Goal: Register for event/course

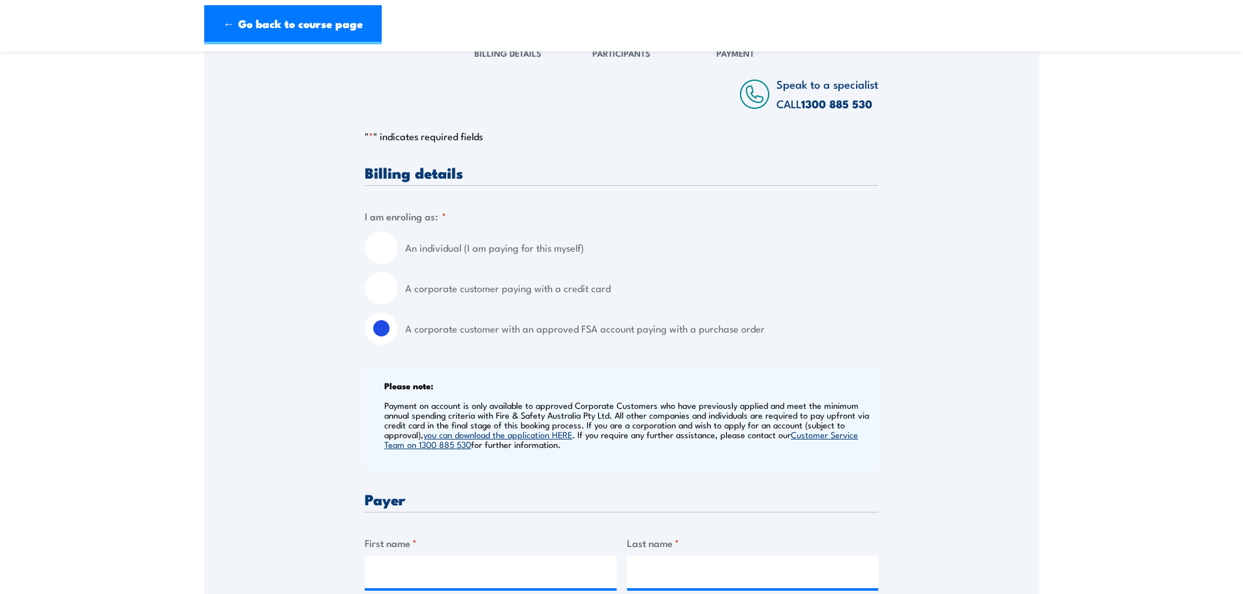
scroll to position [457, 0]
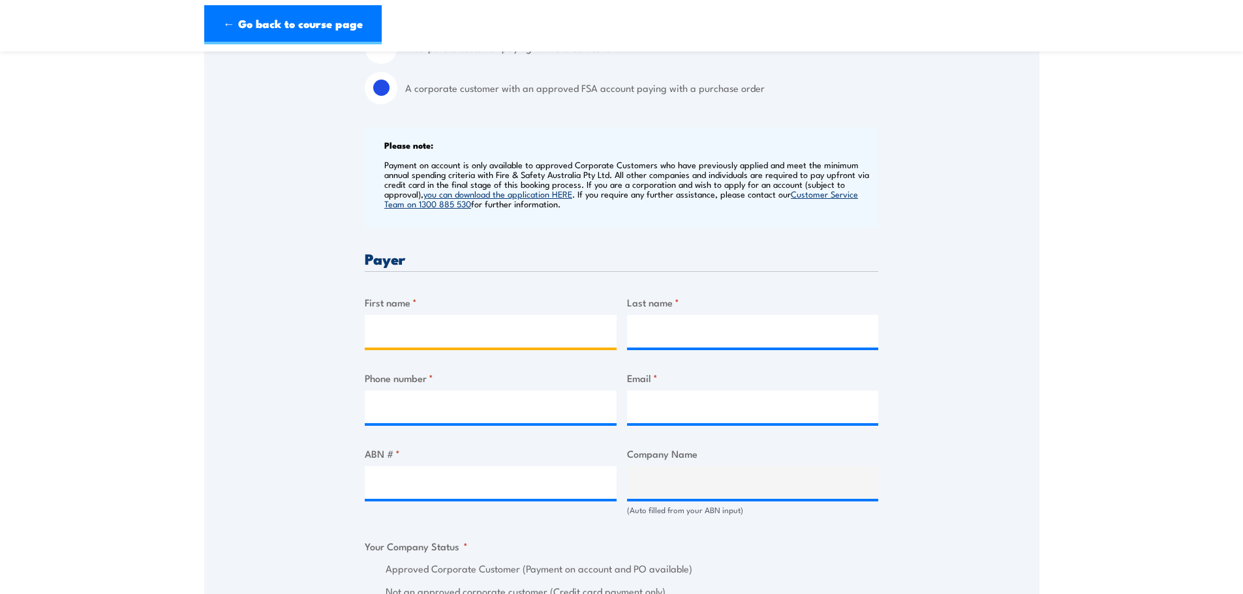
click at [524, 337] on input "First name *" at bounding box center [491, 331] width 252 height 33
type input "[PERSON_NAME]"
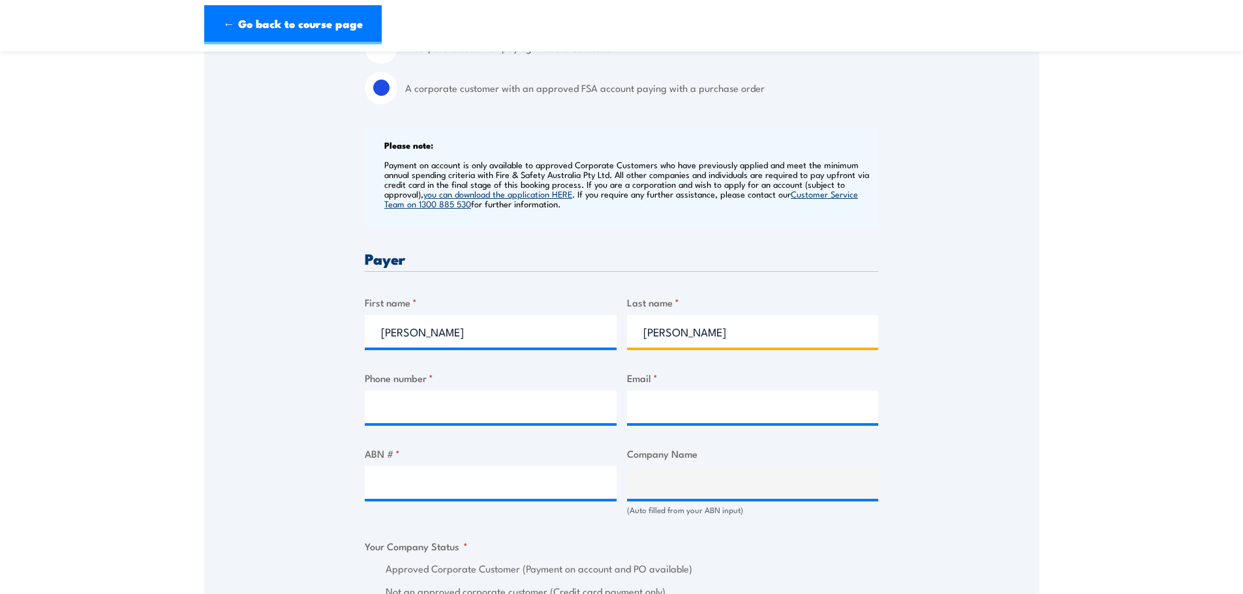
type input "[PERSON_NAME]"
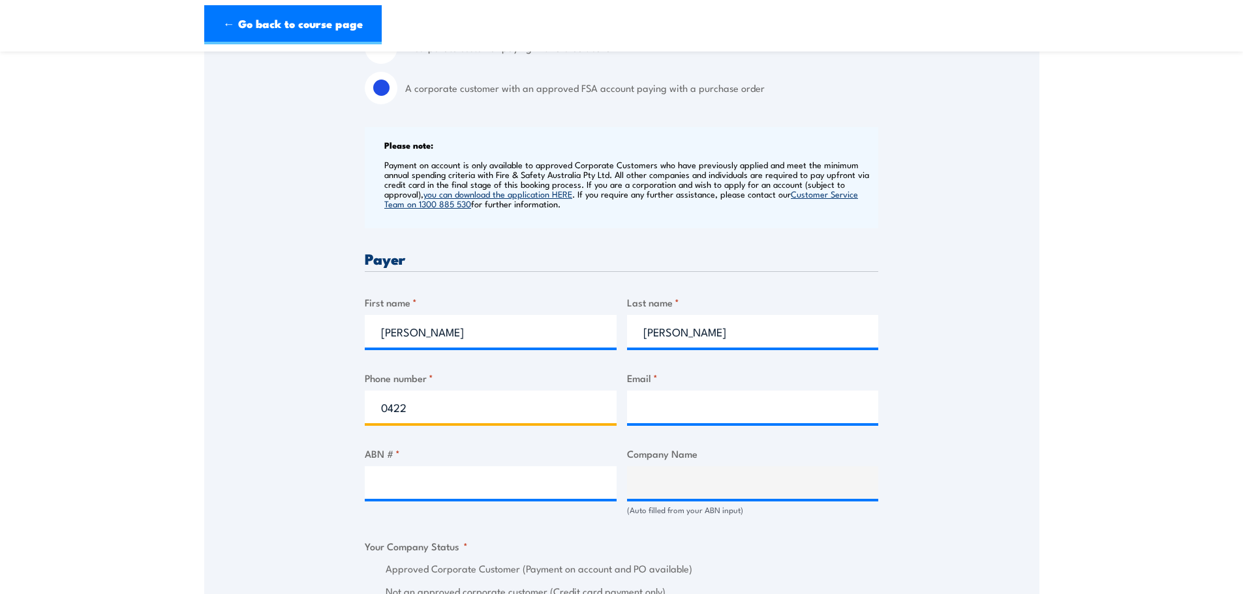
click at [447, 411] on input "0422" at bounding box center [491, 407] width 252 height 33
type input "0422921698"
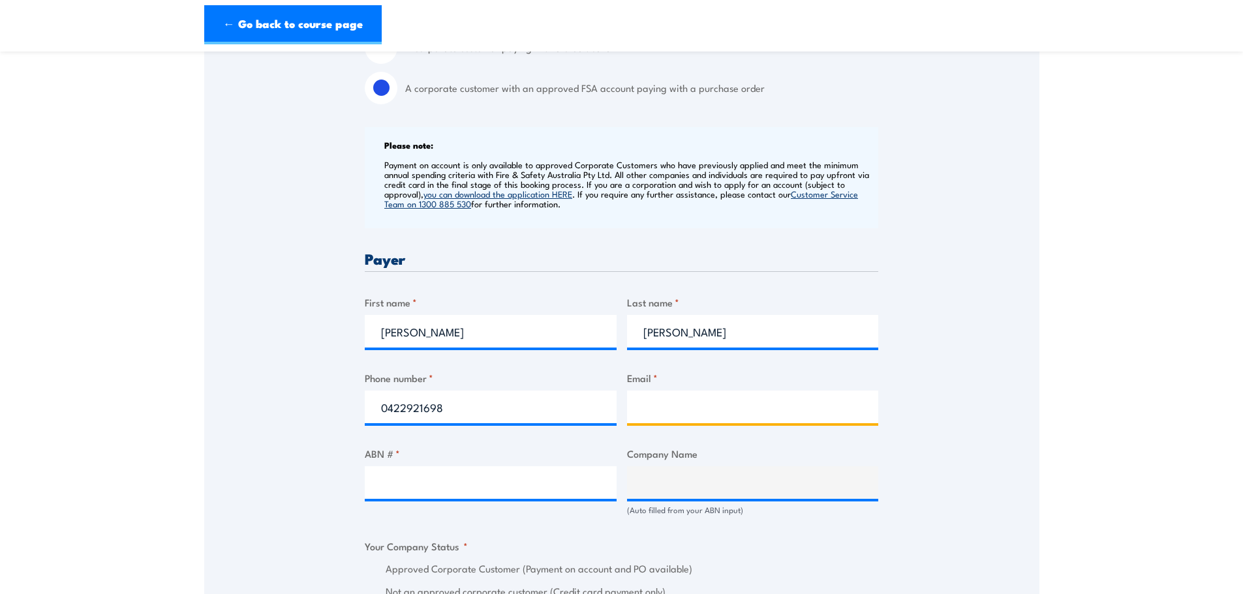
click at [744, 404] on input "Email *" at bounding box center [753, 407] width 252 height 33
type input "[PERSON_NAME][EMAIL_ADDRESS][PERSON_NAME][DOMAIN_NAME]"
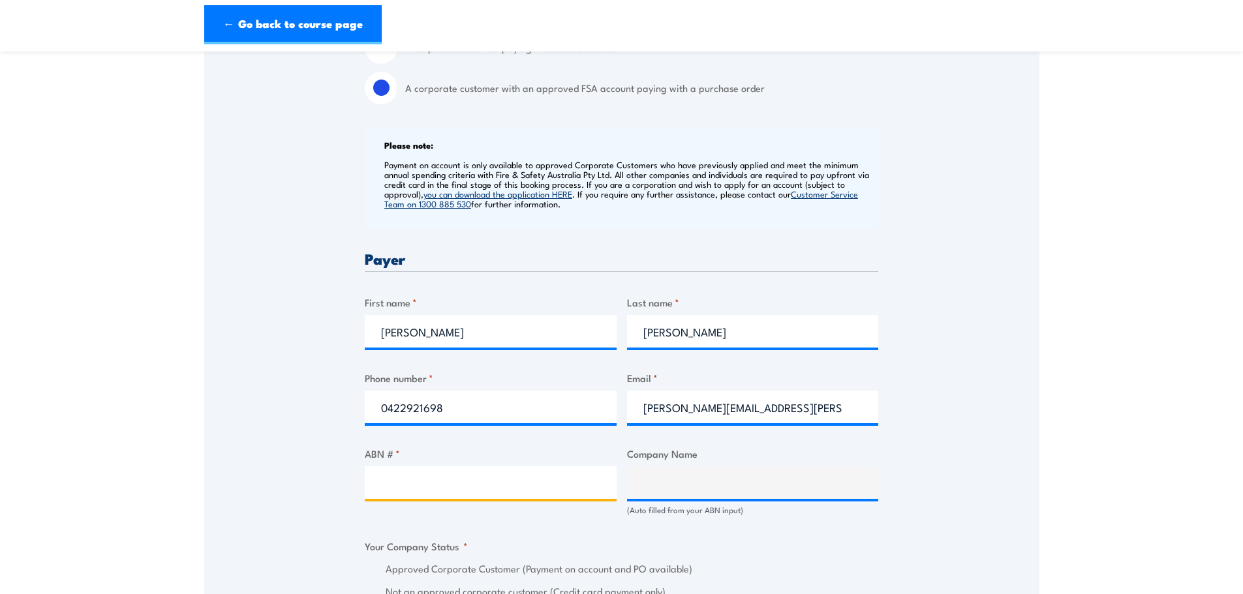
click at [499, 482] on input "ABN # *" at bounding box center [491, 482] width 252 height 33
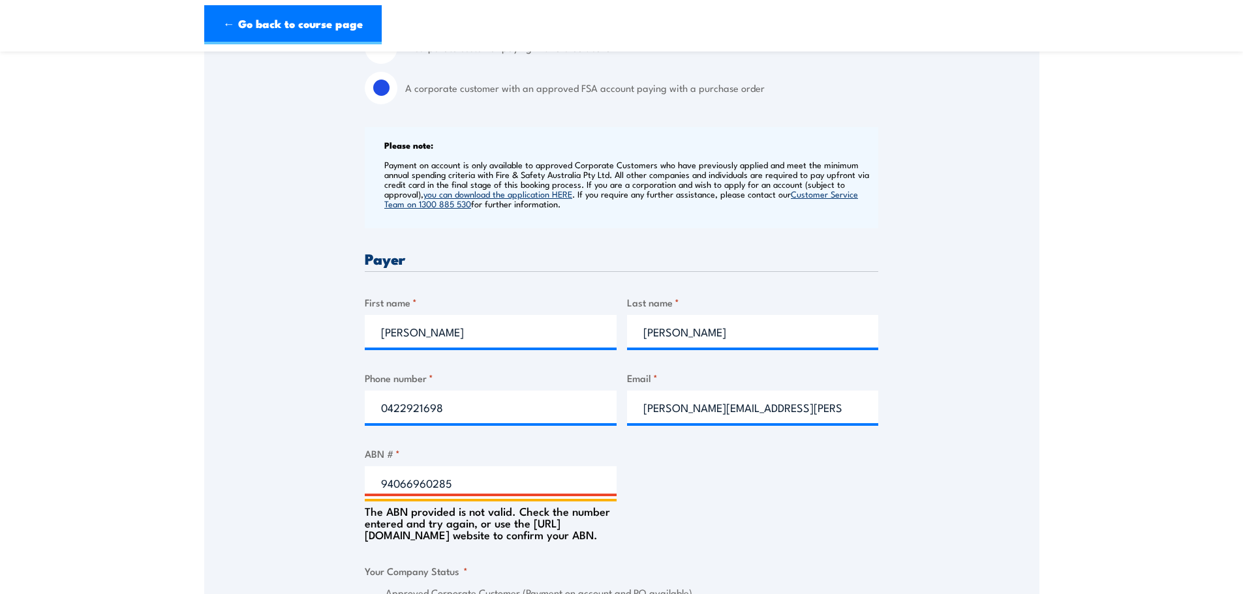
click at [499, 482] on input "94066960285" at bounding box center [491, 482] width 252 height 33
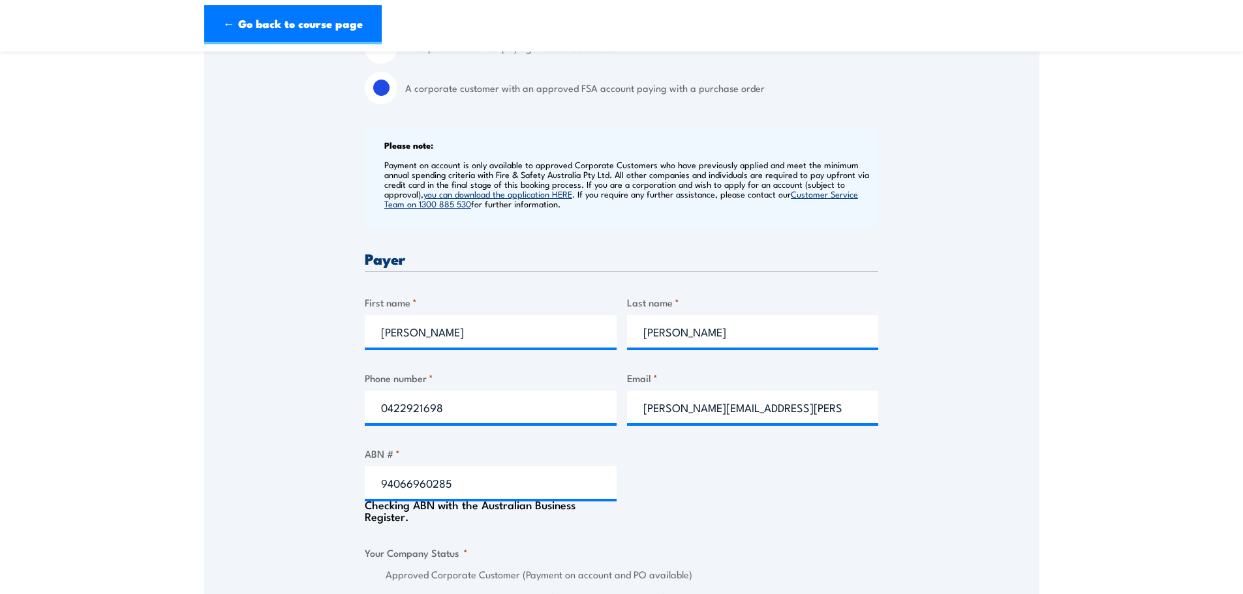
click at [508, 532] on div "Billing details I am enroling as: * An individual (I am paying for this myself)…" at bounding box center [621, 586] width 513 height 1325
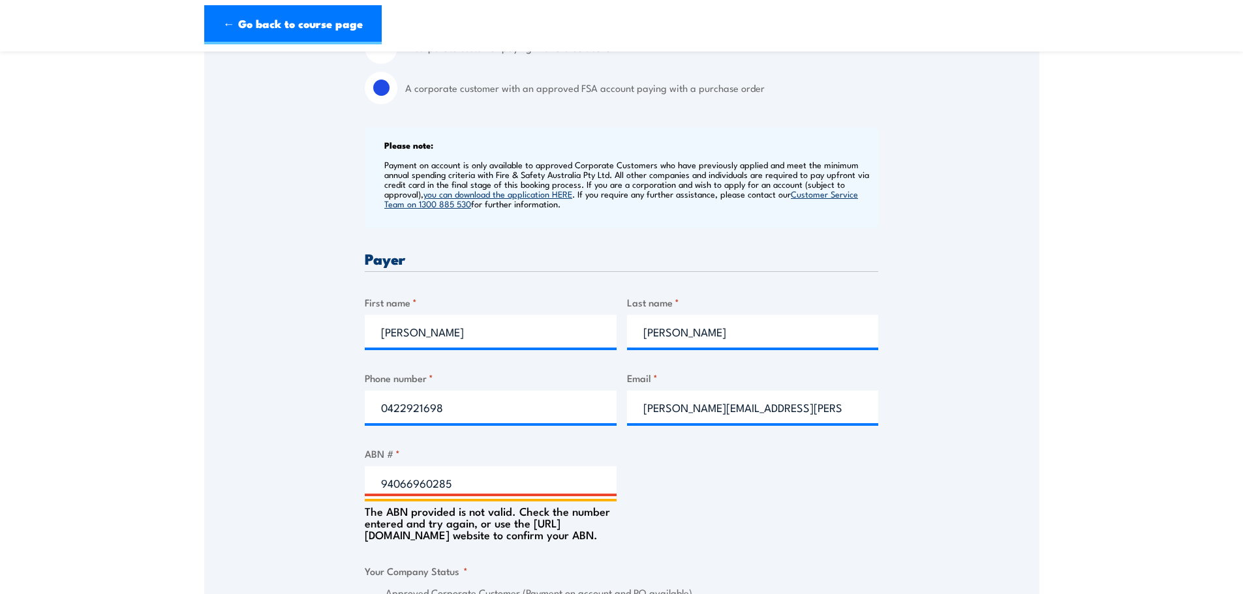
click at [391, 483] on input "94066960285" at bounding box center [491, 482] width 252 height 33
click at [412, 485] on input "94 066960285" at bounding box center [491, 482] width 252 height 33
type input "94 066 960085"
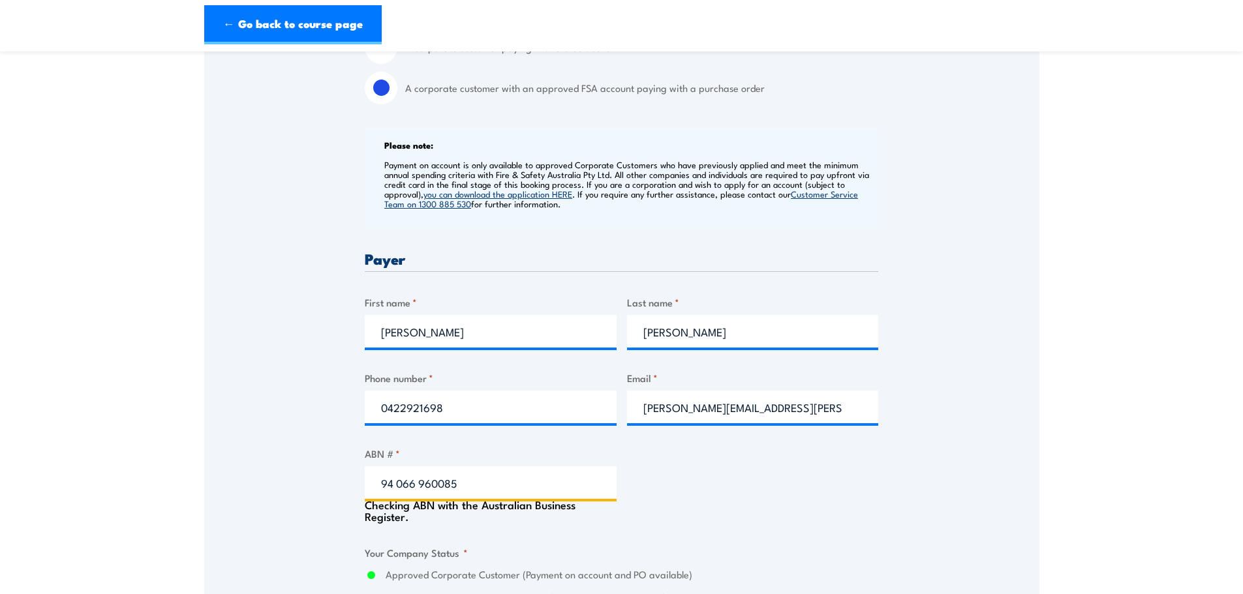
type input "CITYWIDE SERVICE SOLUTIONS PTY LTD"
radio input "true"
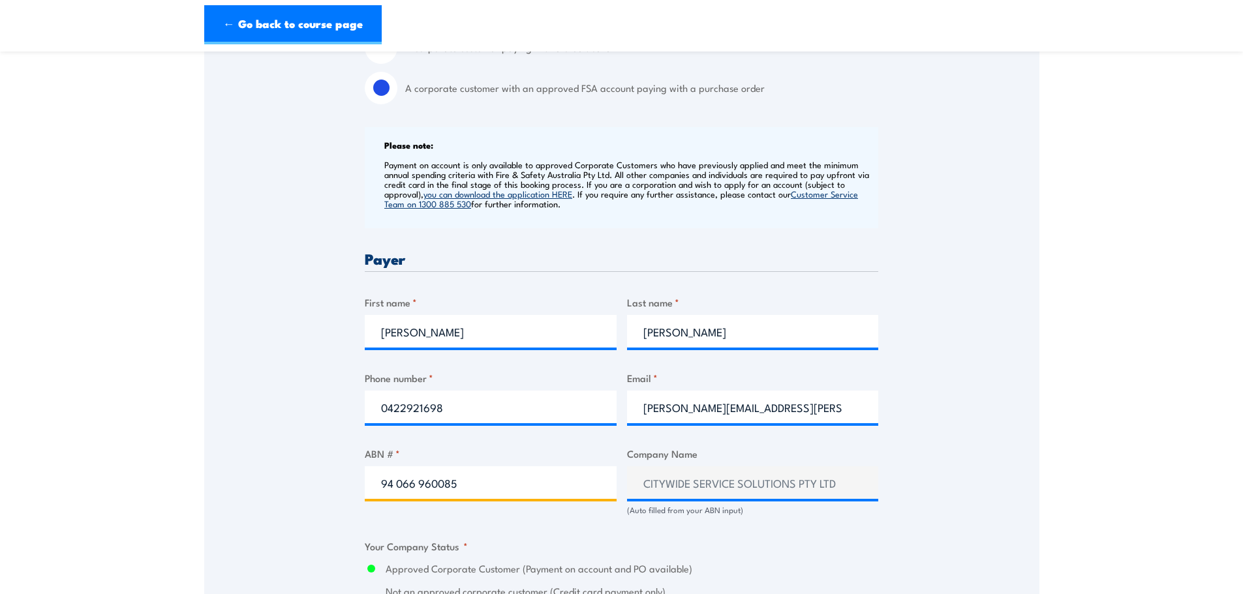
click at [417, 480] on input "94 066 960085" at bounding box center [491, 482] width 252 height 33
type input "94066960085"
click at [657, 528] on div "Billing details I am enroling as: * An individual (I am paying for this myself)…" at bounding box center [621, 583] width 513 height 1319
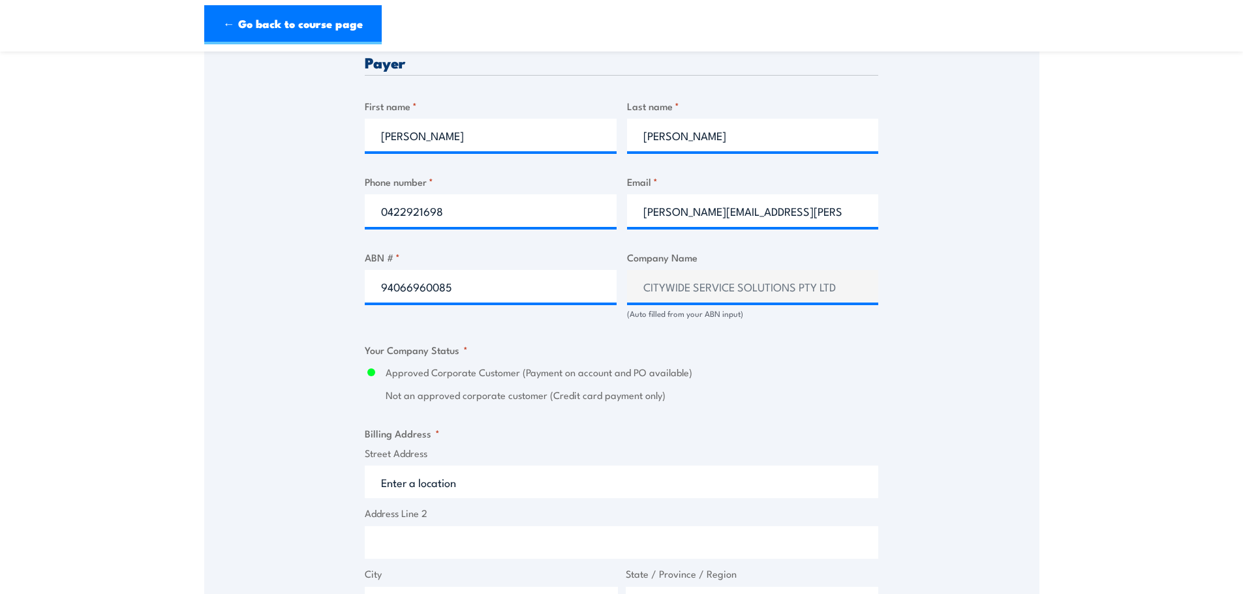
scroll to position [652, 0]
click at [526, 489] on input "Street Address" at bounding box center [621, 482] width 513 height 33
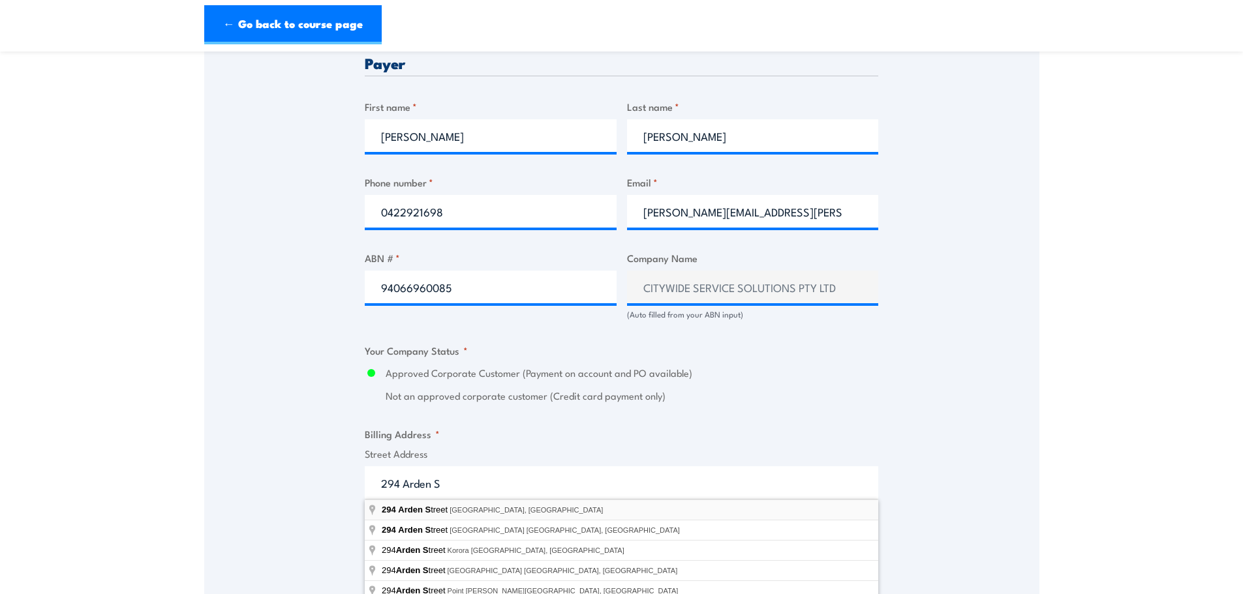
type input "[STREET_ADDRESS]"
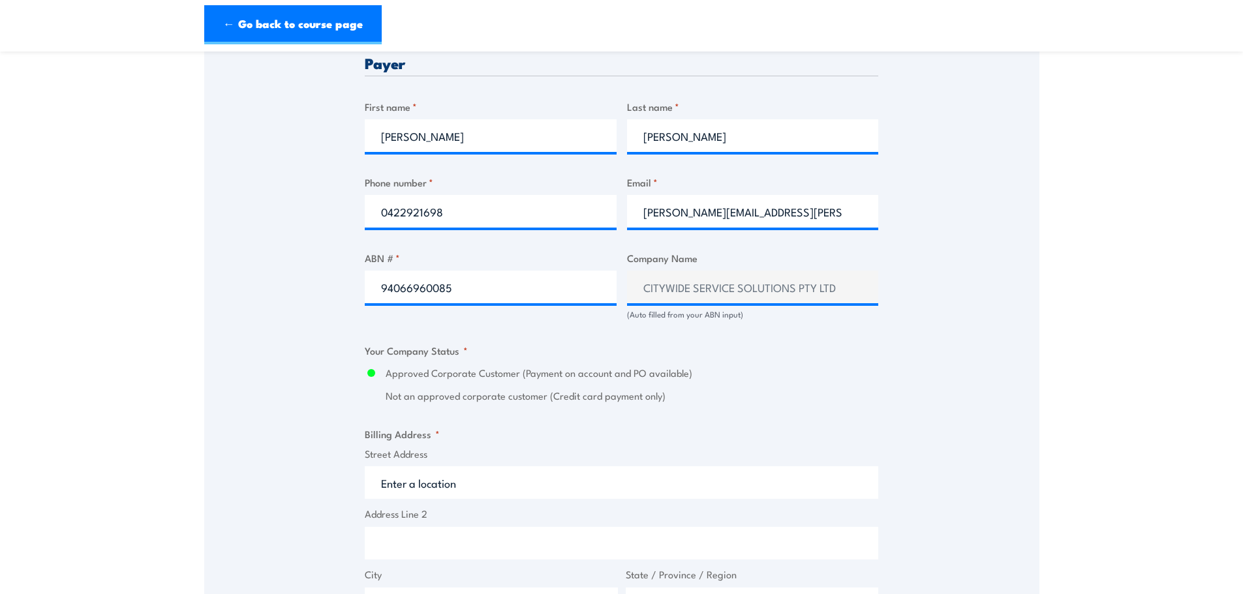
type input "[STREET_ADDRESS]"
type input "[GEOGRAPHIC_DATA]"
type input "Victoria"
type input "3001"
select select "[GEOGRAPHIC_DATA]"
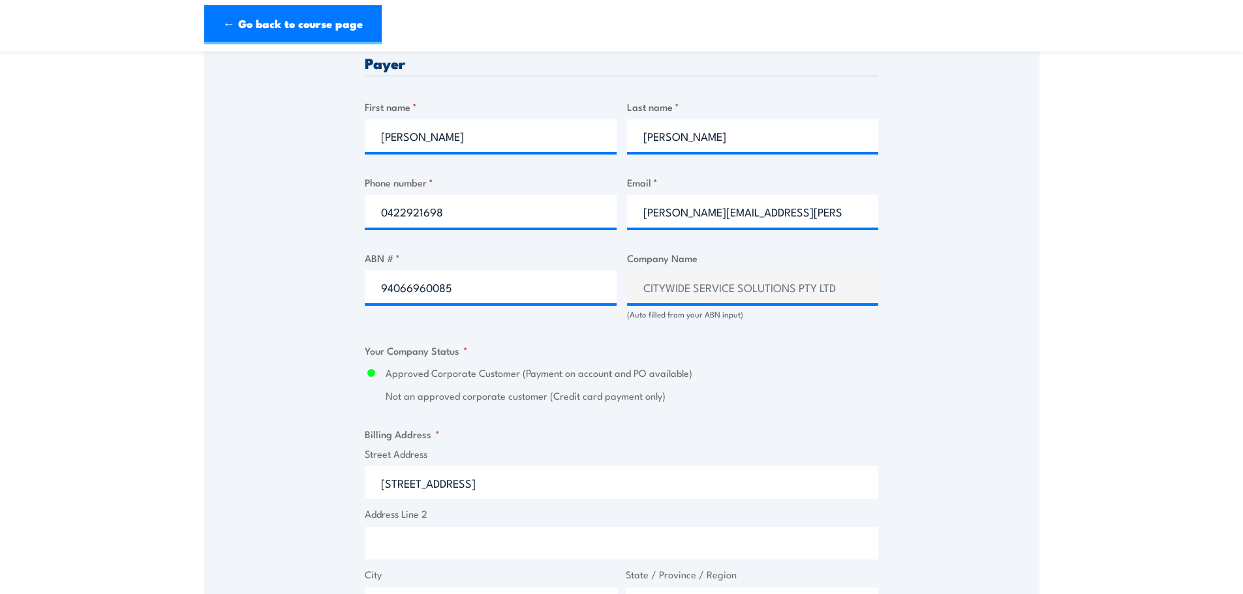
click at [463, 538] on input "Address Line 2" at bounding box center [621, 543] width 513 height 33
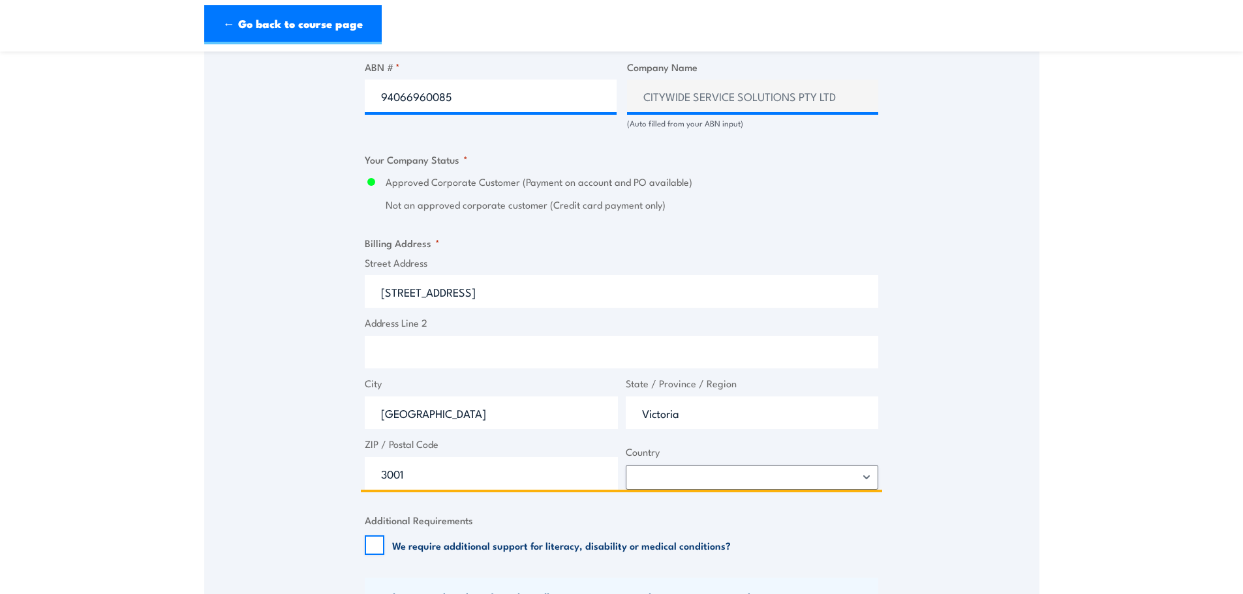
scroll to position [848, 0]
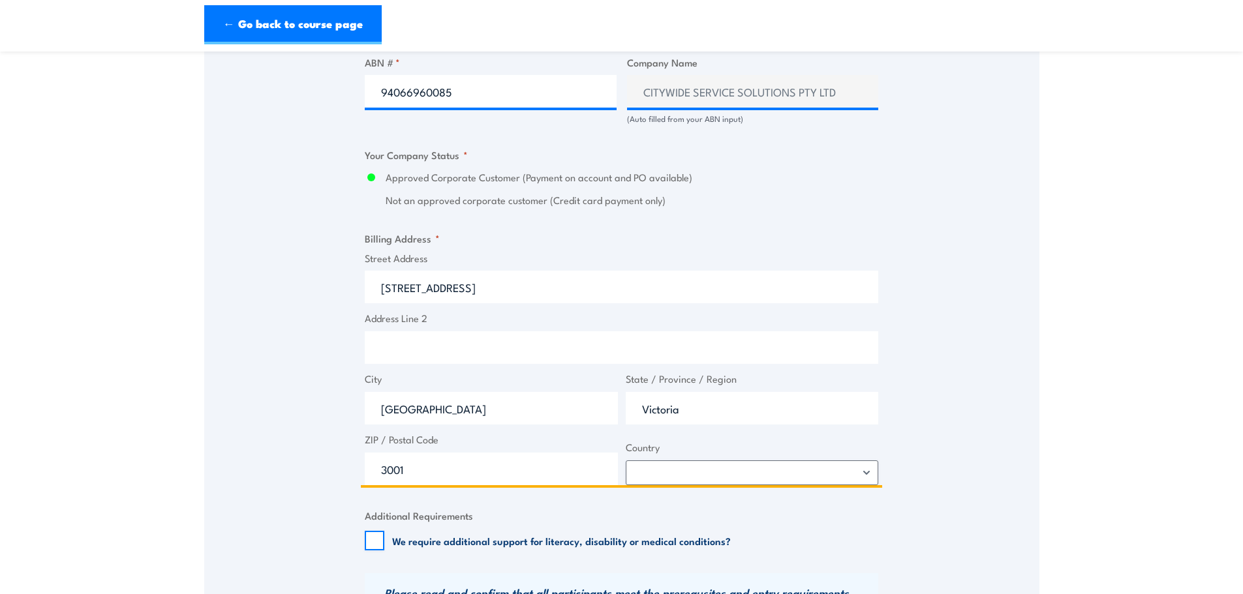
click at [409, 472] on input "3001" at bounding box center [491, 469] width 253 height 33
type input "3051"
click at [529, 494] on div "Billing details I am enroling as: * An individual (I am paying for this myself)…" at bounding box center [621, 192] width 513 height 1319
click at [539, 511] on fieldset "Additional Requirements We require additional support for literacy, disability …" at bounding box center [621, 529] width 513 height 42
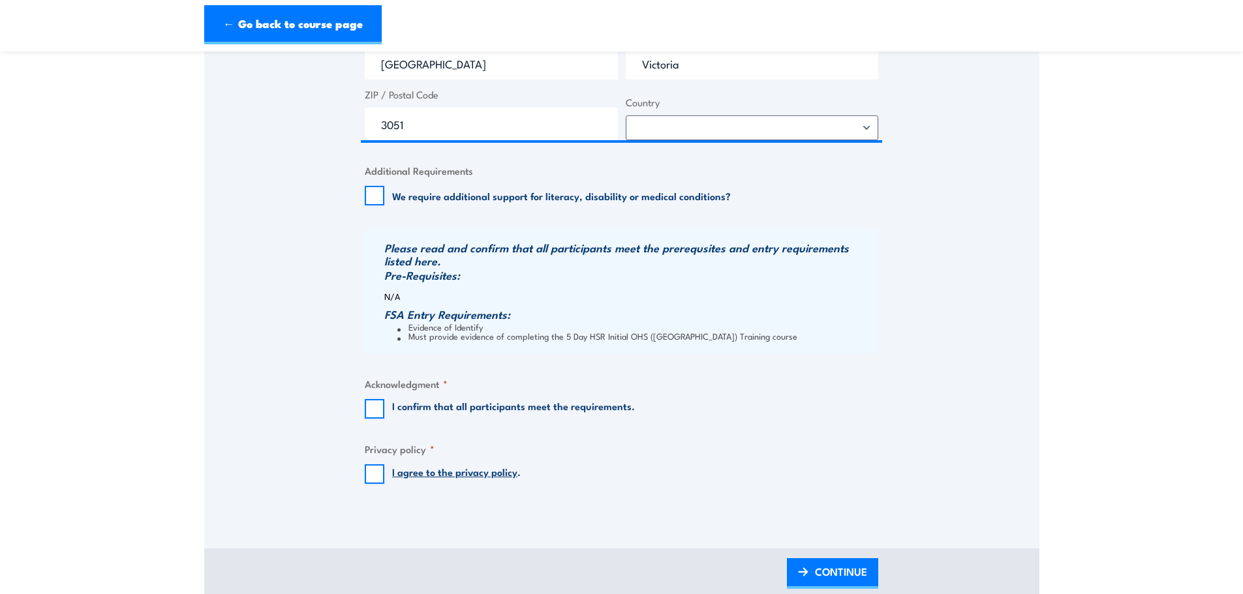
scroll to position [1239, 0]
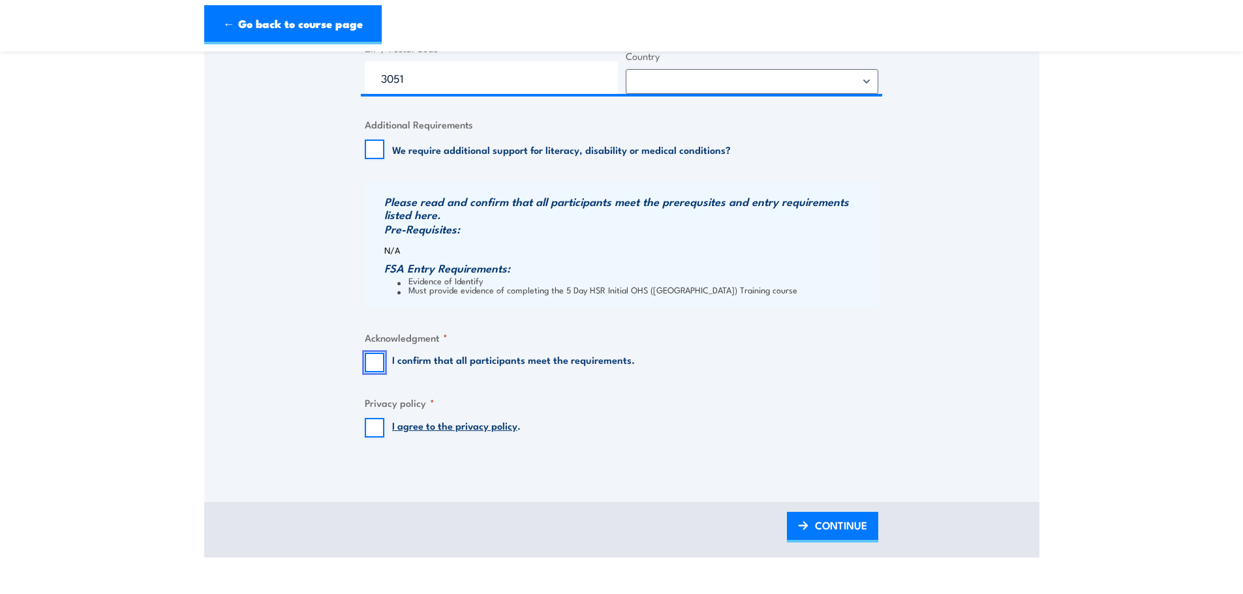
click at [376, 361] on input "I confirm that all participants meet the requirements." at bounding box center [375, 363] width 20 height 20
checkbox input "true"
click at [378, 426] on input "I agree to the privacy policy ." at bounding box center [375, 428] width 20 height 20
checkbox input "true"
click at [837, 528] on span "CONTINUE" at bounding box center [841, 525] width 52 height 35
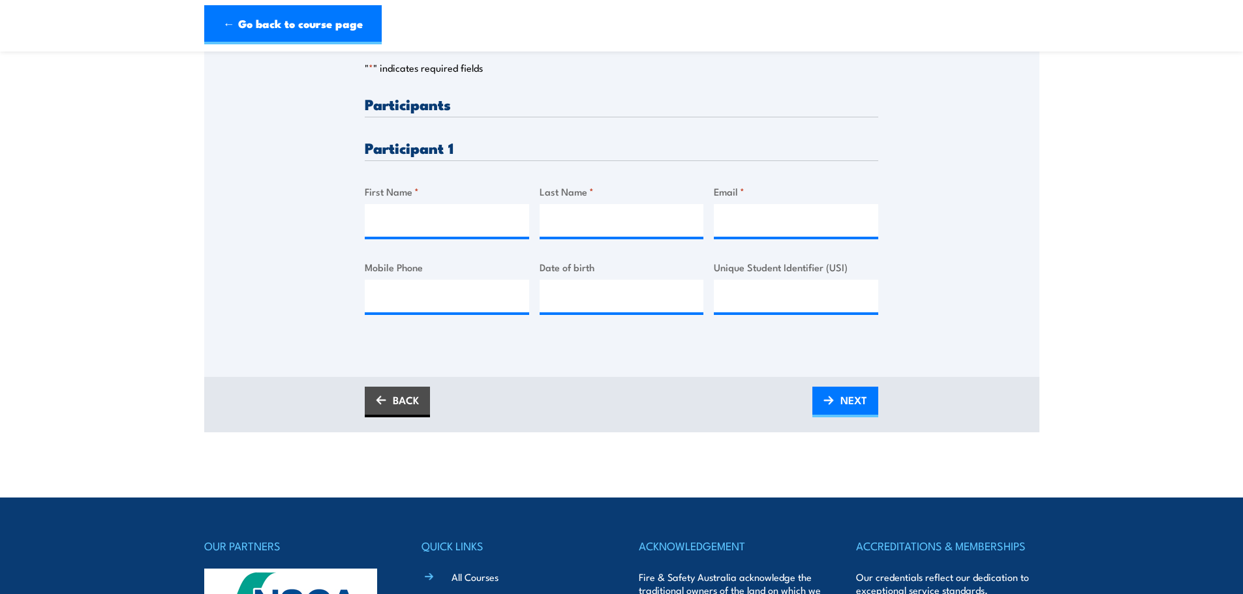
scroll to position [326, 0]
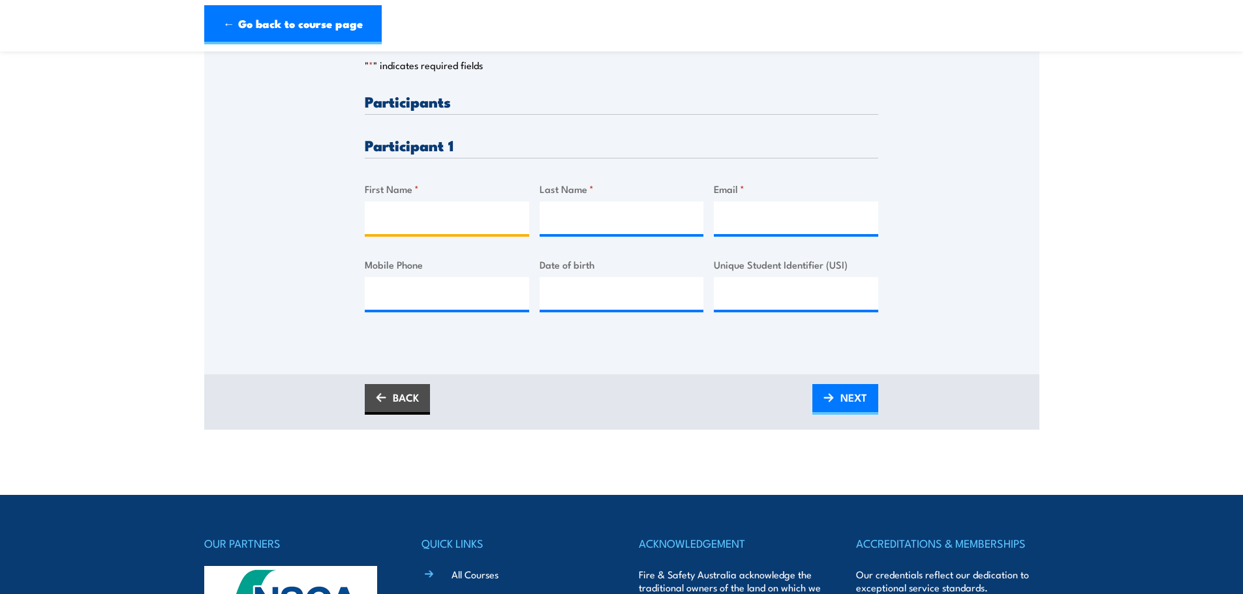
click at [490, 218] on input "First Name *" at bounding box center [447, 218] width 164 height 33
type input "[PERSON_NAME]"
type input "Bearfoot"
paste input "[EMAIL_ADDRESS][DOMAIN_NAME]"
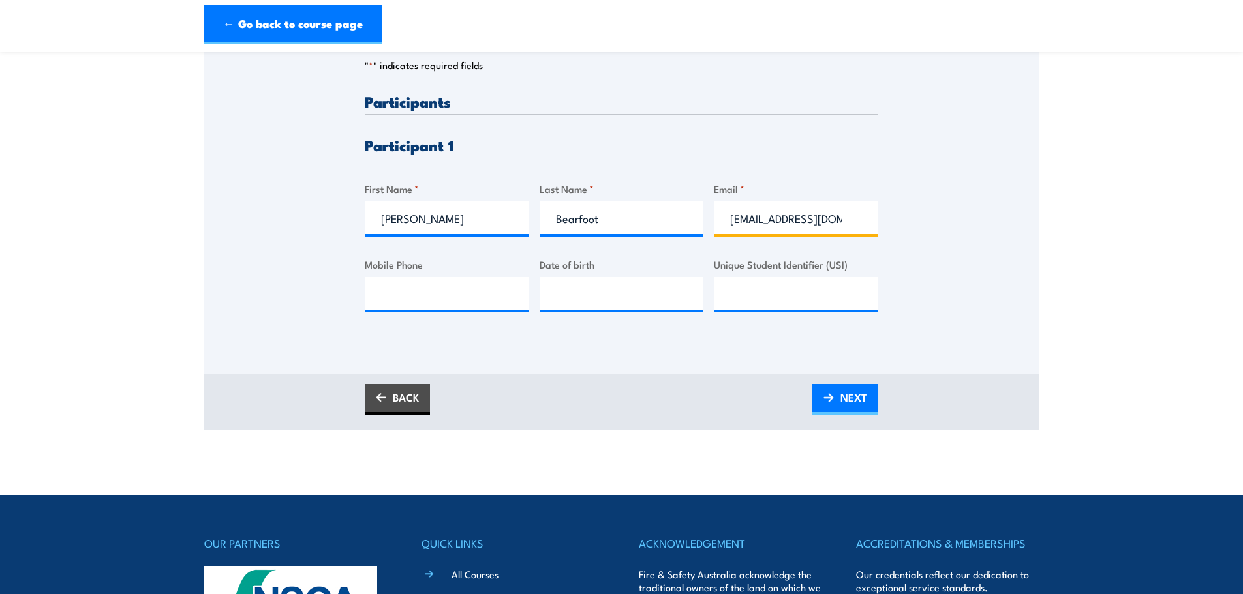
type input "[EMAIL_ADDRESS][DOMAIN_NAME]"
click at [666, 359] on div "Please provide names and contact details for each of the participants below. No…" at bounding box center [621, 146] width 835 height 456
click at [823, 402] on img at bounding box center [828, 397] width 10 height 9
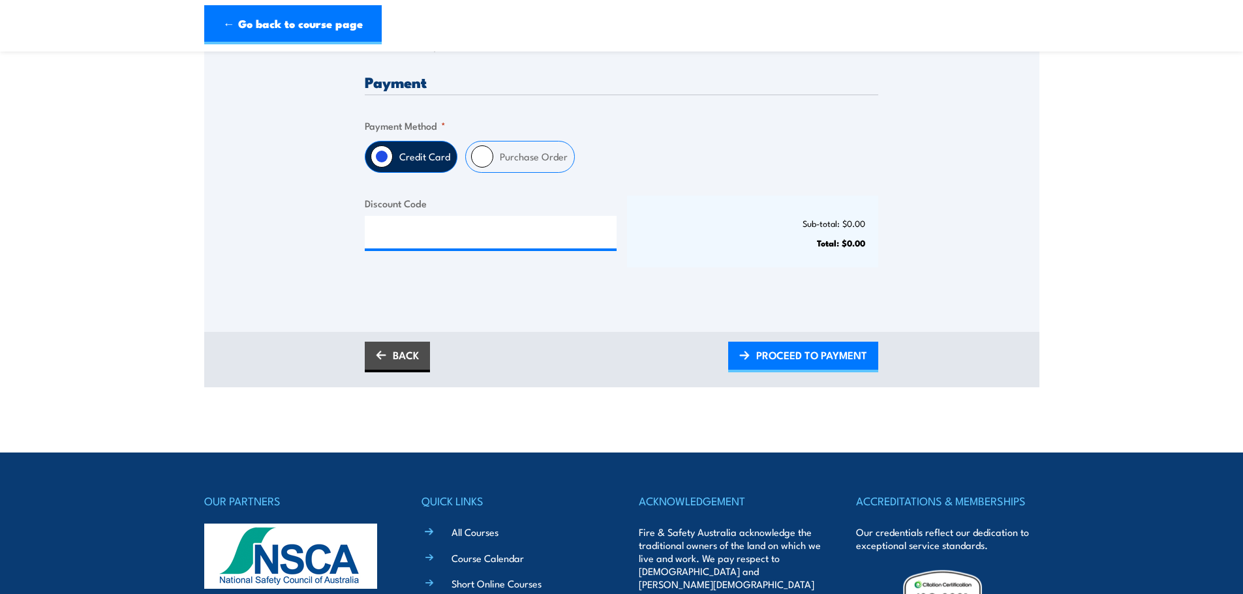
click at [489, 166] on div "Purchase Order" at bounding box center [520, 157] width 110 height 32
click at [486, 159] on input "Purchase Order" at bounding box center [482, 156] width 22 height 22
radio input "true"
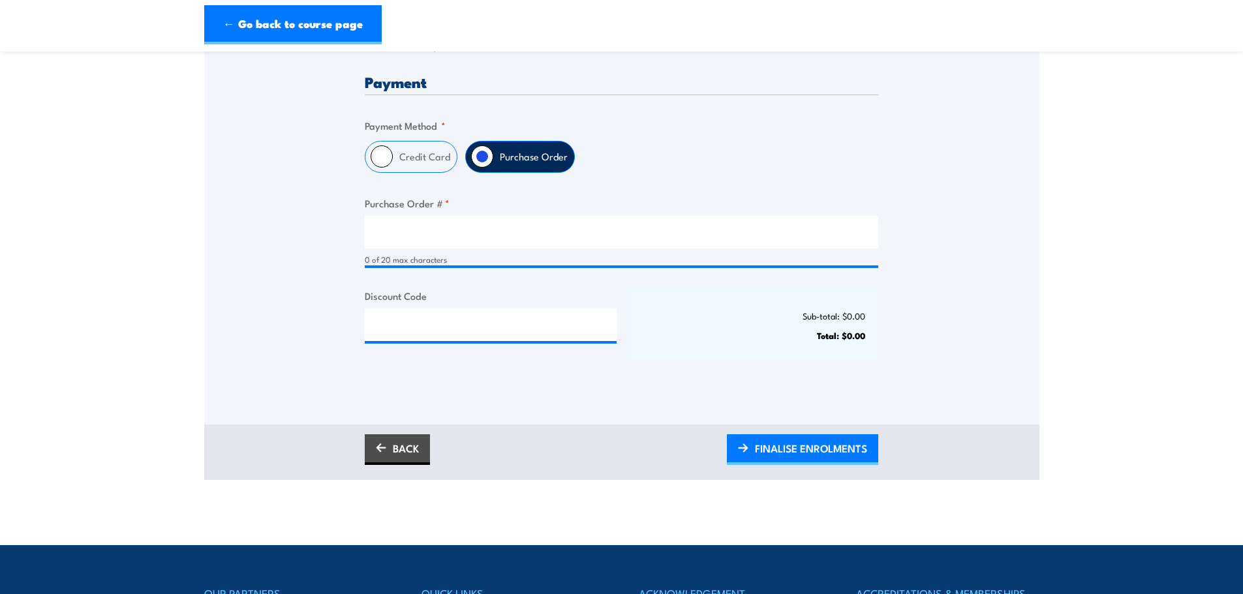
click at [712, 388] on div "Payment Only approved companies can use purchase orders. If you would like to b…" at bounding box center [621, 231] width 513 height 314
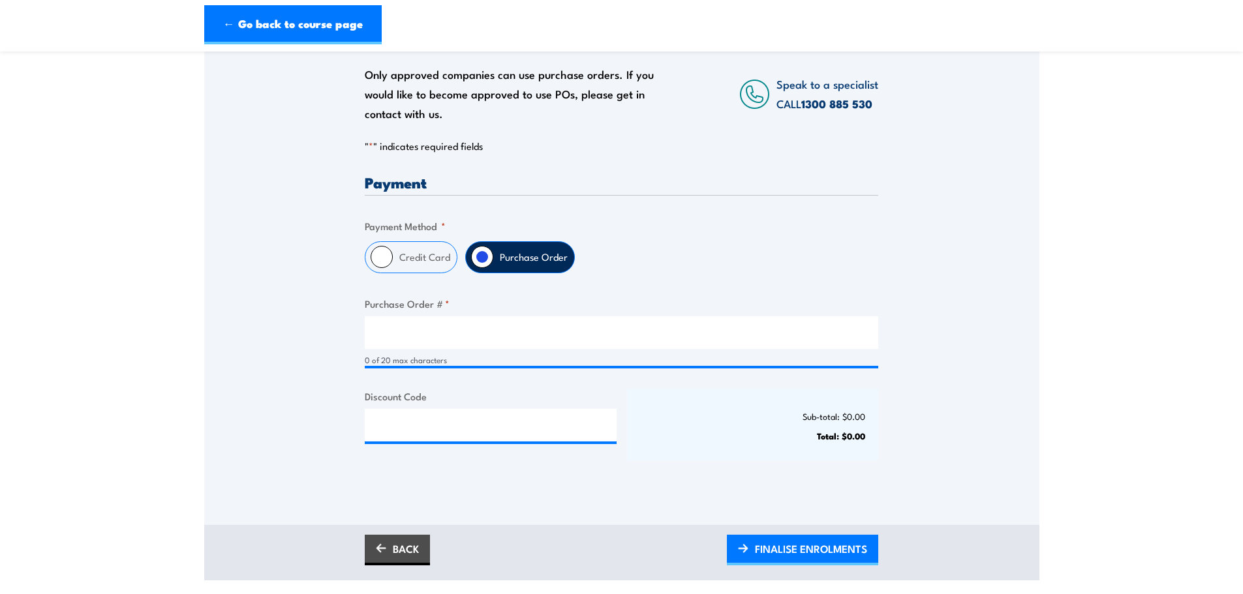
scroll to position [261, 0]
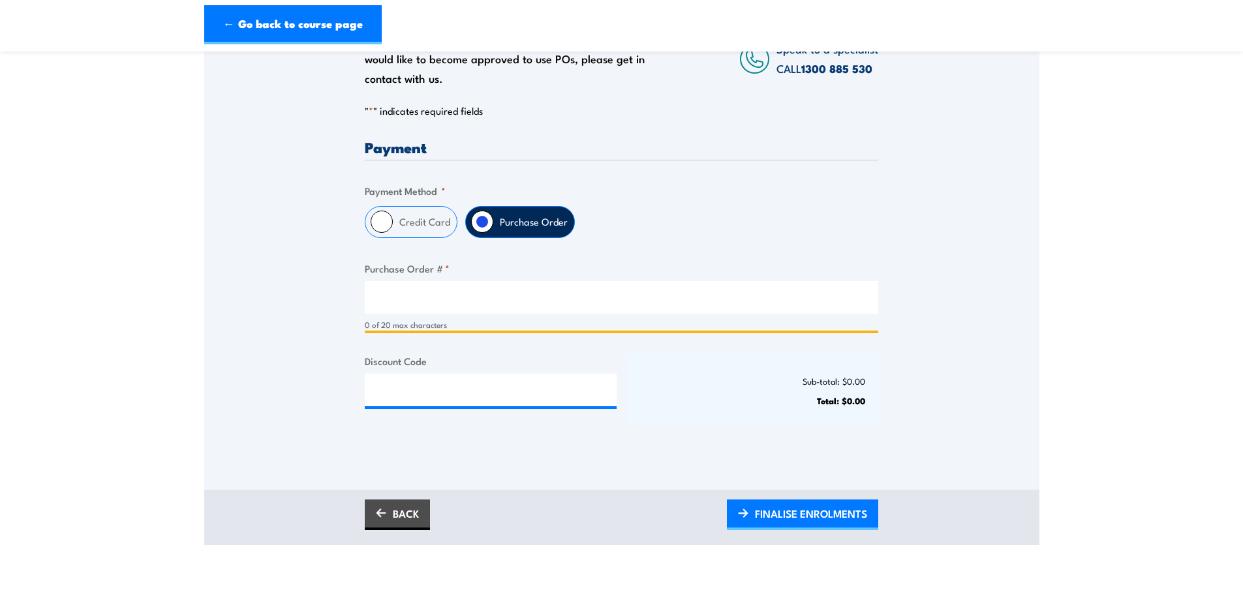
click at [634, 307] on input "Purchase Order # *" at bounding box center [621, 297] width 513 height 33
type input "TBC"
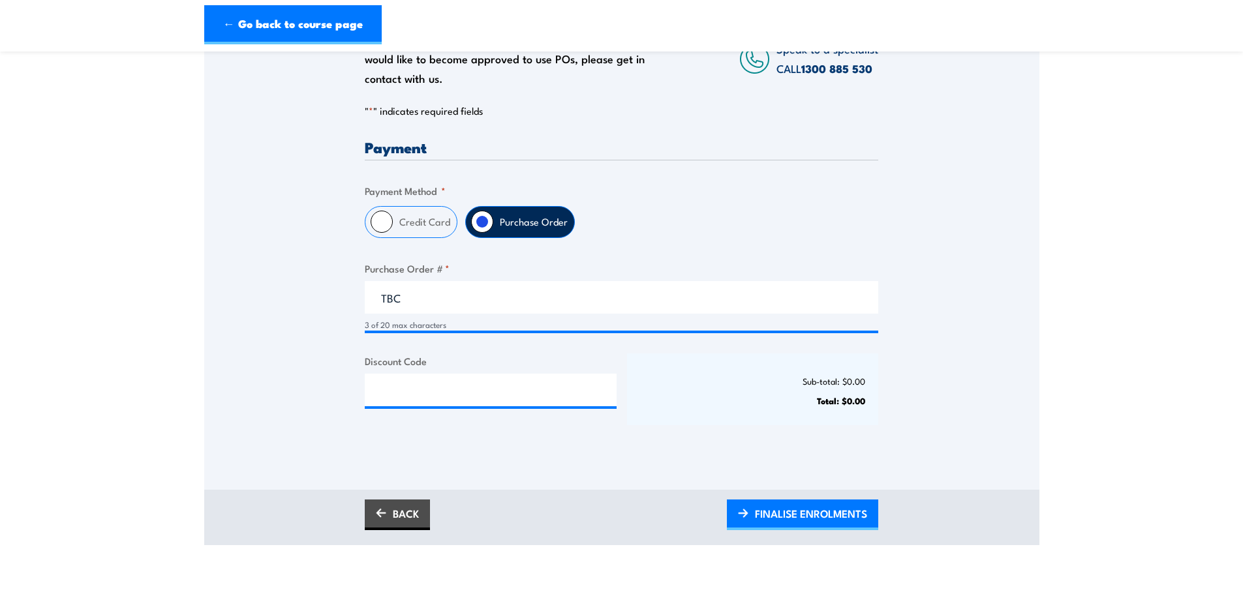
click at [703, 401] on p "Total: $0.00" at bounding box center [753, 401] width 226 height 10
click at [810, 504] on span "FINALISE ENROLMENTS" at bounding box center [811, 513] width 112 height 35
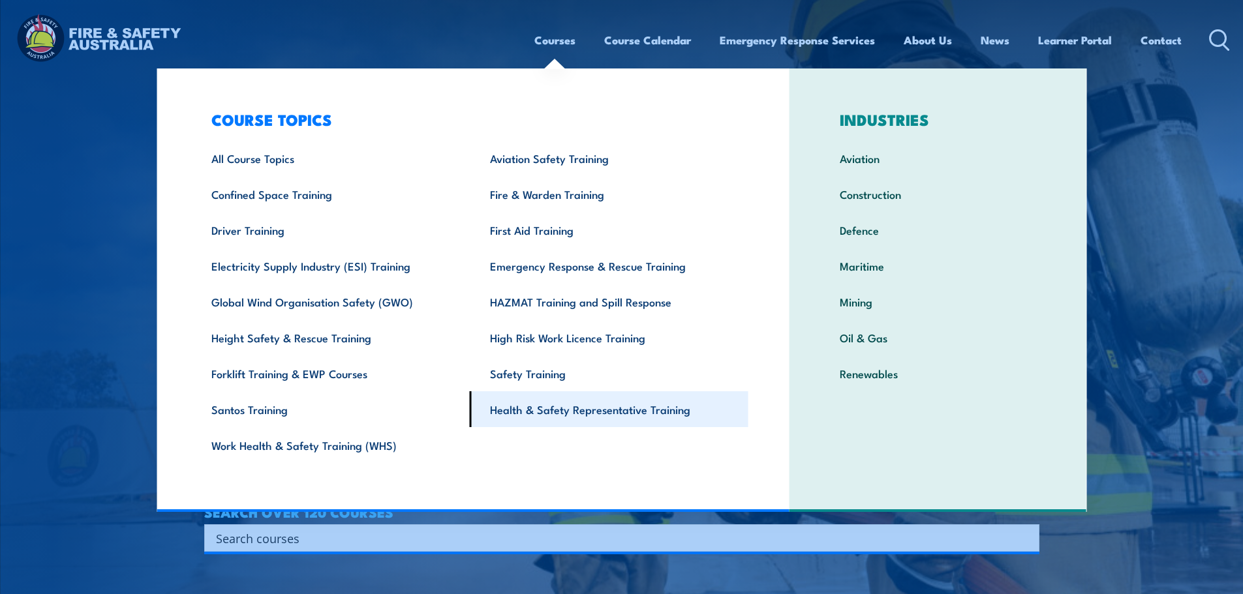
click at [532, 415] on link "Health & Safety Representative Training" at bounding box center [609, 409] width 279 height 36
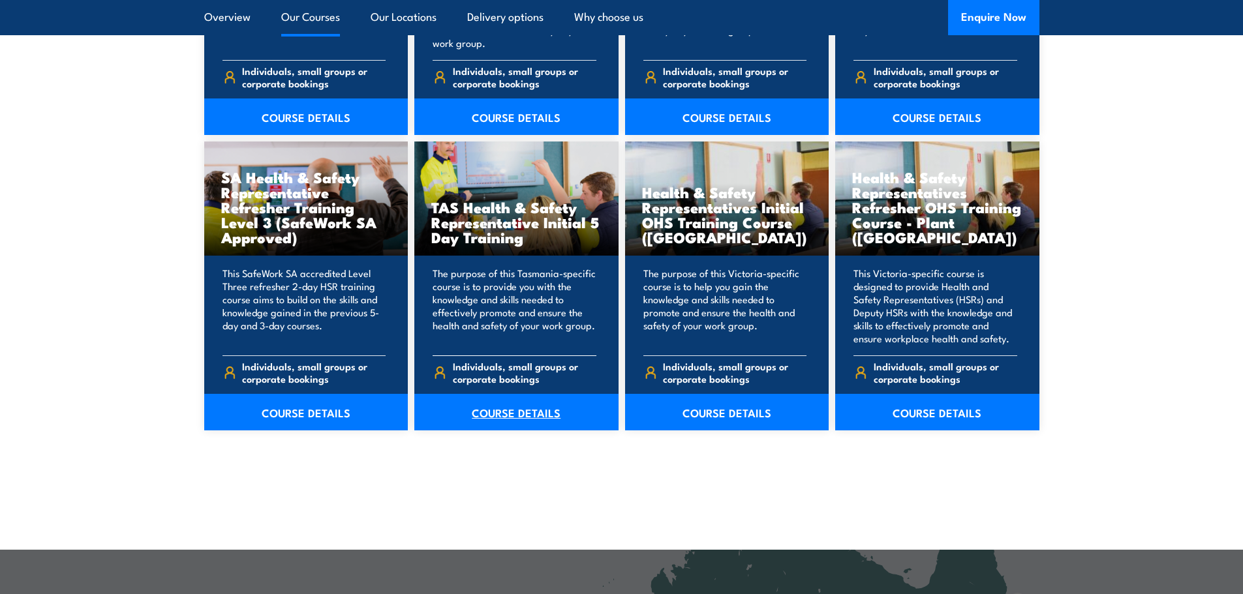
scroll to position [1891, 0]
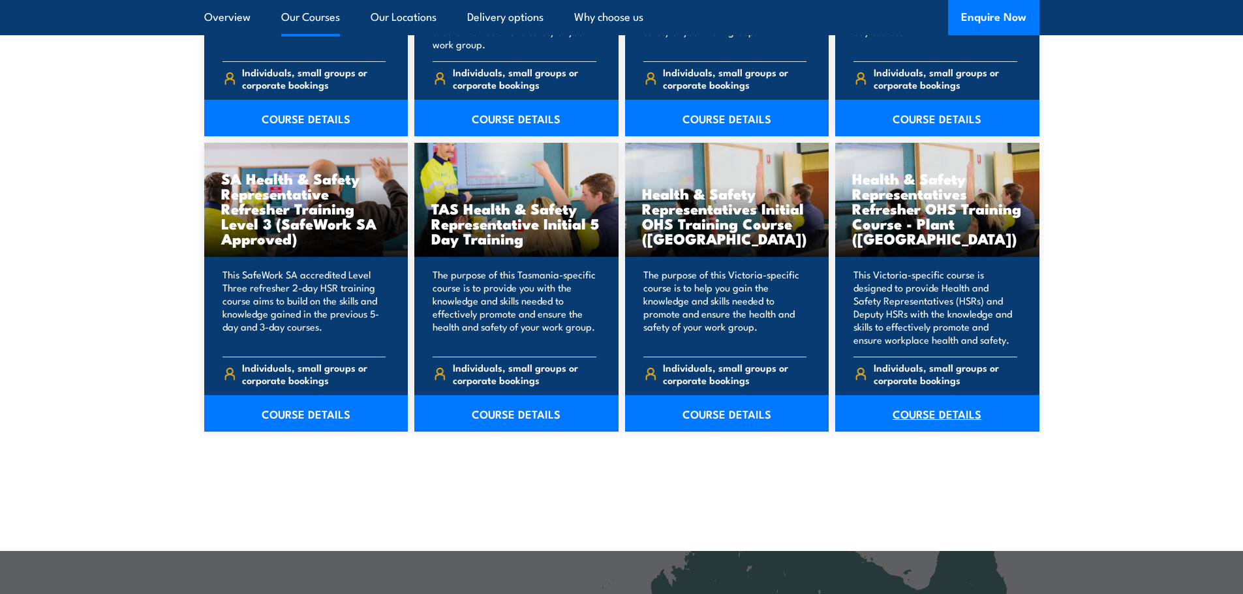
click at [981, 414] on link "COURSE DETAILS" at bounding box center [937, 413] width 204 height 37
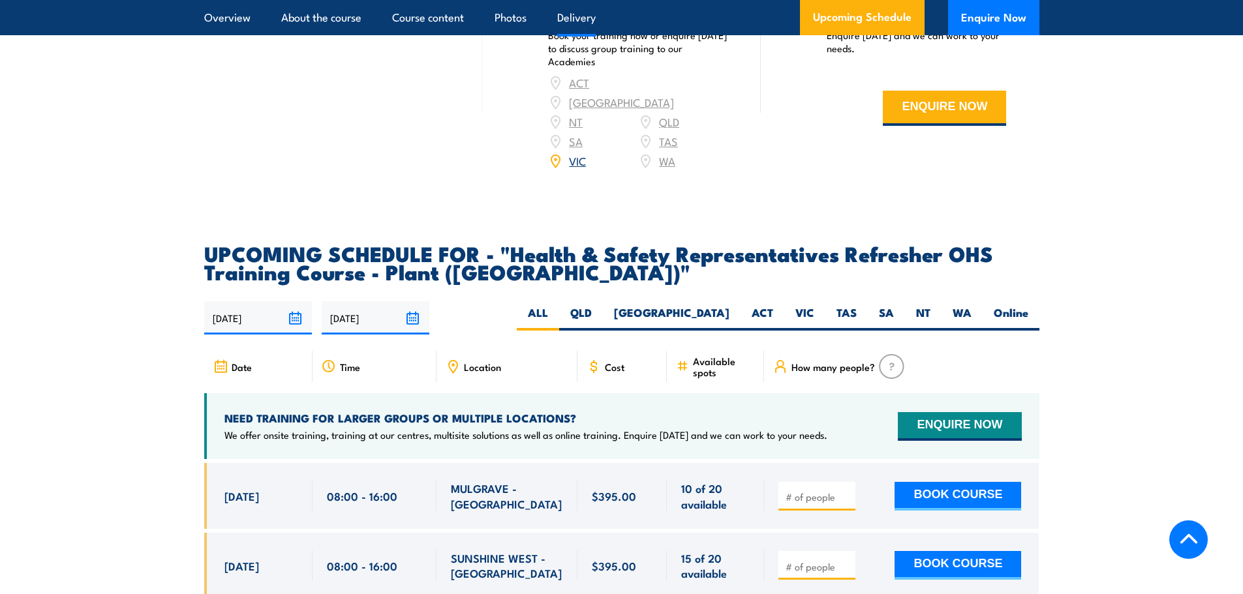
scroll to position [2152, 0]
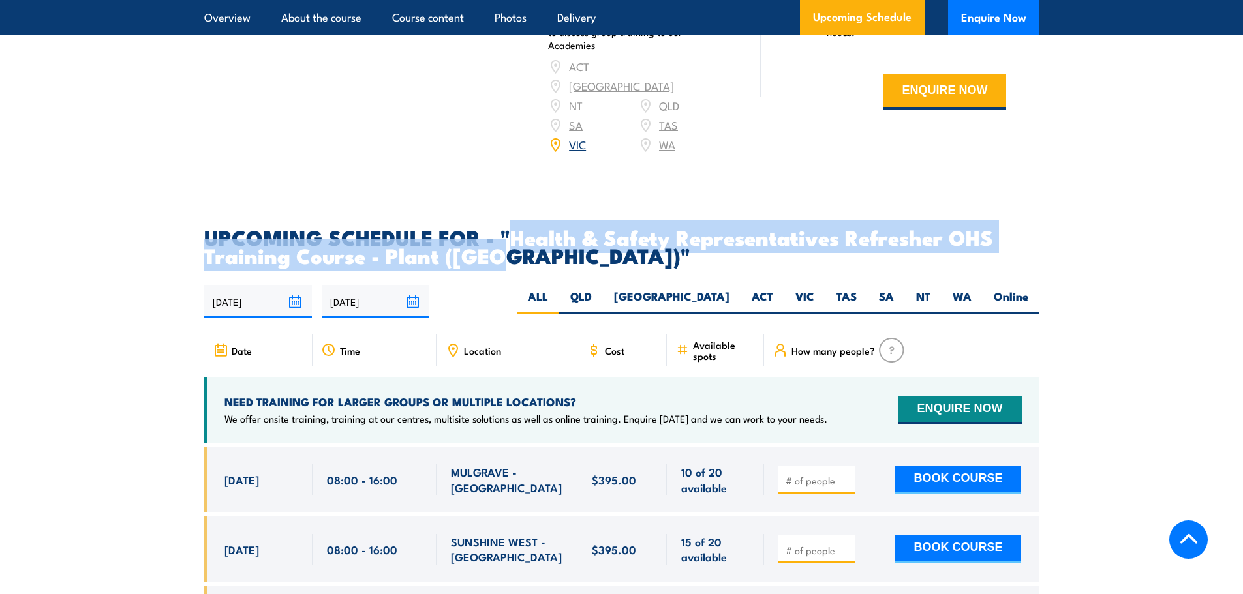
drag, startPoint x: 513, startPoint y: 203, endPoint x: 497, endPoint y: 227, distance: 29.1
click at [497, 228] on h2 "UPCOMING SCHEDULE FOR - "Health & Safety Representatives Refresher OHS Training…" at bounding box center [621, 246] width 835 height 37
copy h2 "Health & Safety Representatives Refresher OHS Training Course - Plant ([GEOGRAP…"
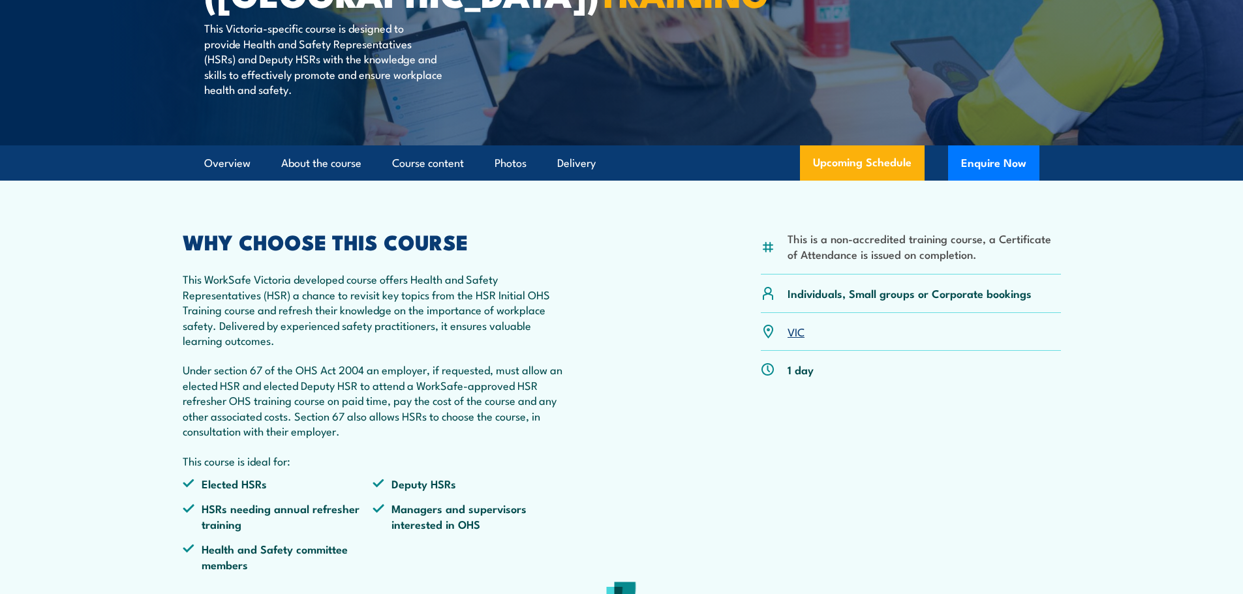
scroll to position [0, 0]
